Goal: Information Seeking & Learning: Learn about a topic

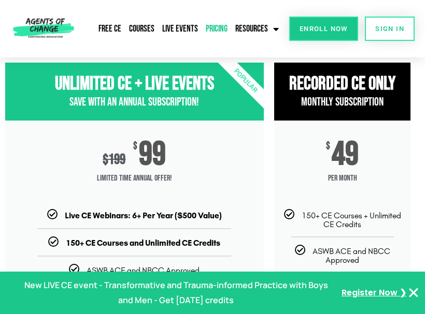
scroll to position [275, 0]
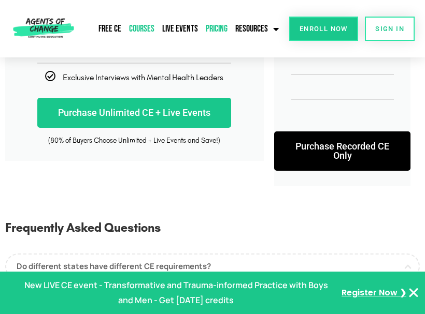
click at [141, 31] on link "Courses" at bounding box center [141, 29] width 31 height 24
